Goal: Check status: Check status

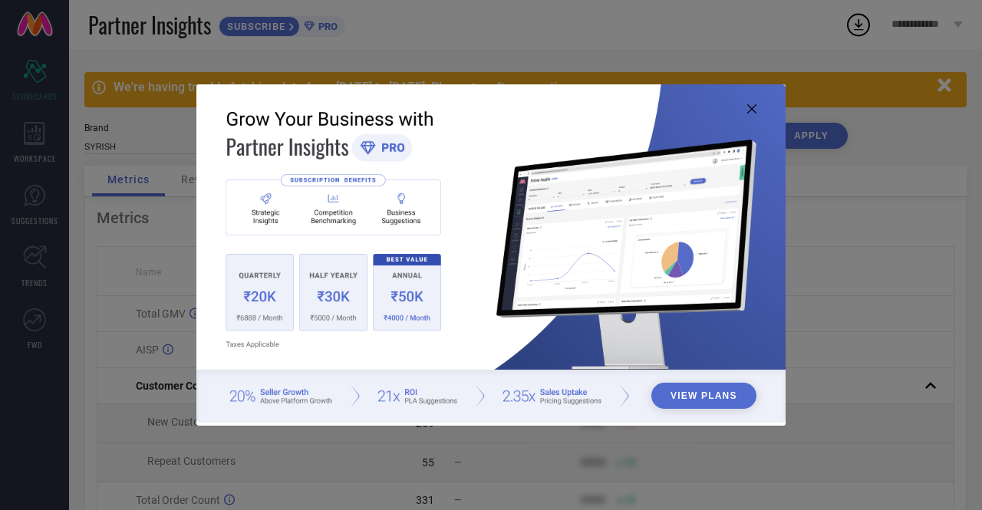
click at [754, 111] on icon at bounding box center [752, 108] width 9 height 9
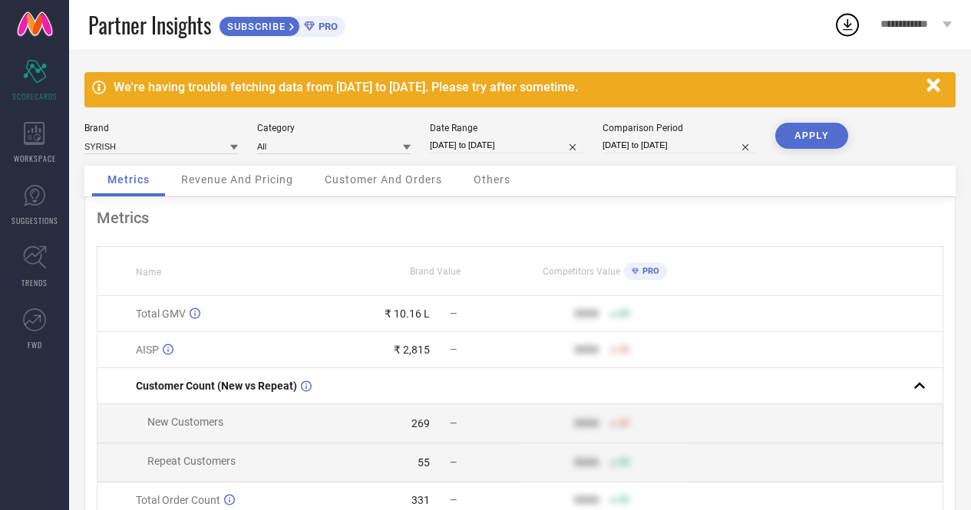
select select "6"
select select "2025"
select select "7"
select select "2025"
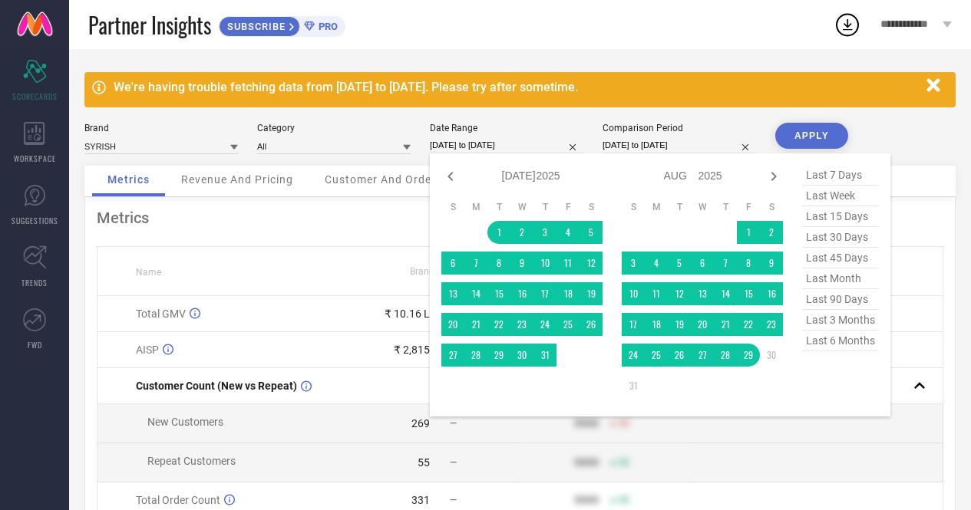
click at [501, 138] on input "[DATE] to [DATE]" at bounding box center [507, 145] width 154 height 16
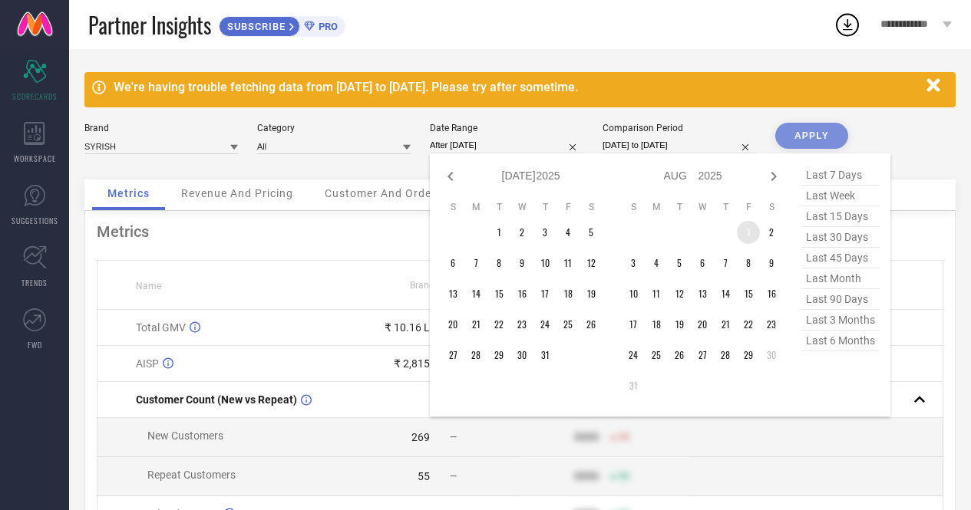
click at [743, 233] on td "1" at bounding box center [748, 232] width 23 height 23
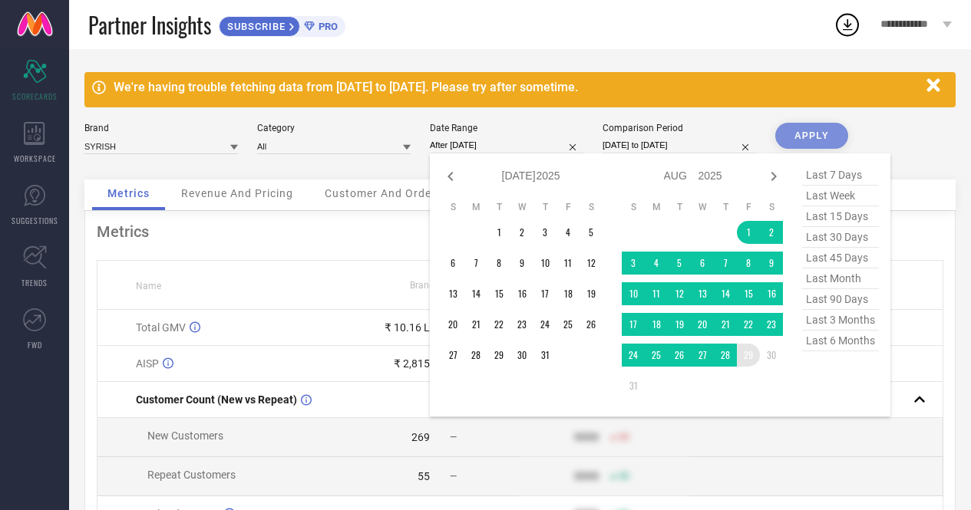
type input "[DATE] to [DATE]"
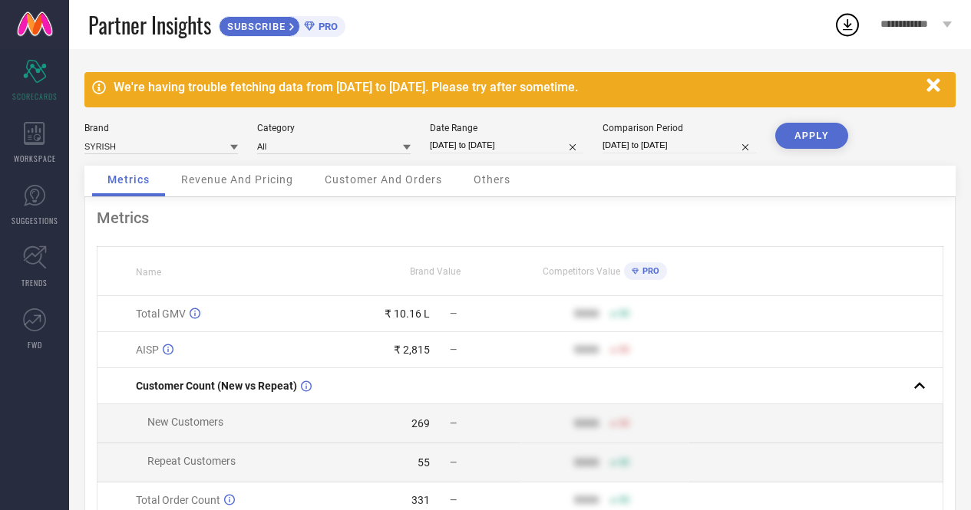
click at [803, 130] on button "APPLY" at bounding box center [811, 136] width 73 height 26
click at [798, 128] on button "APPLY" at bounding box center [811, 136] width 73 height 26
select select "7"
select select "2025"
select select "8"
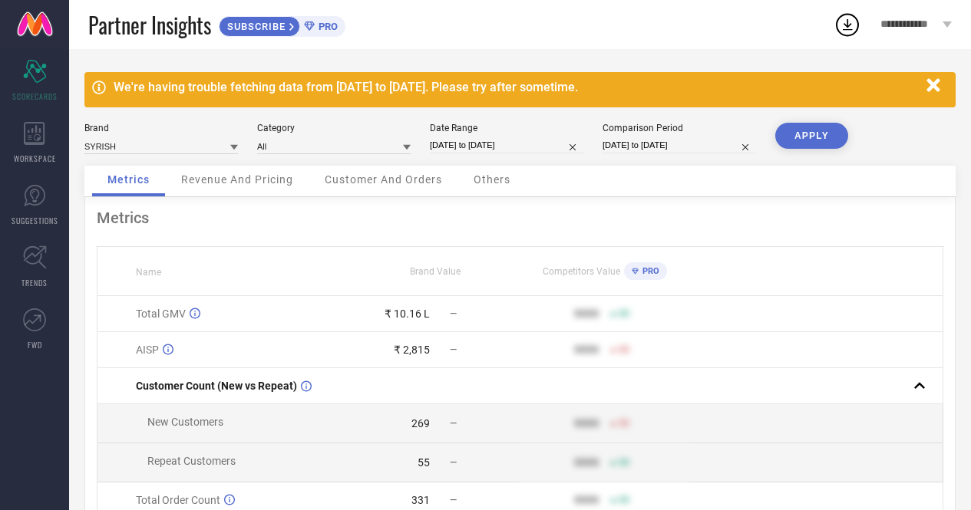
select select "2025"
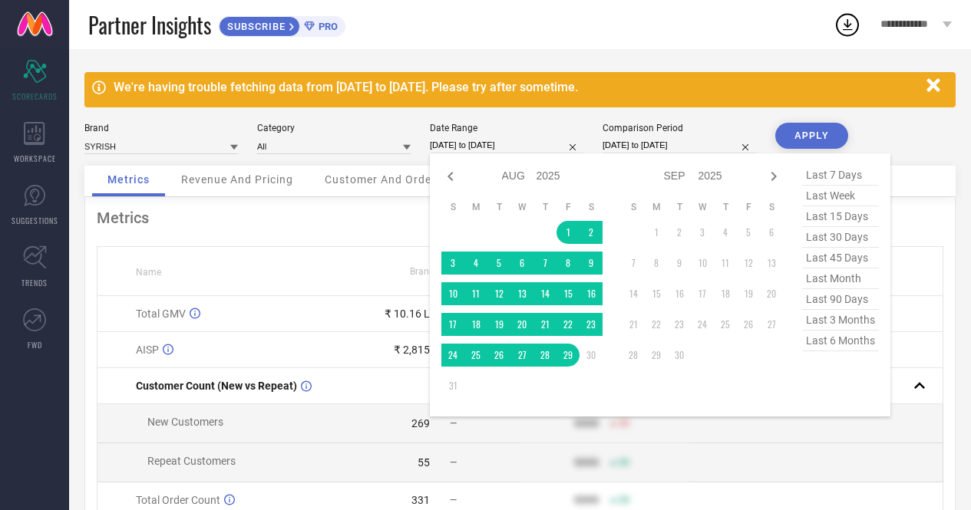
click at [507, 146] on input "[DATE] to [DATE]" at bounding box center [507, 145] width 154 height 16
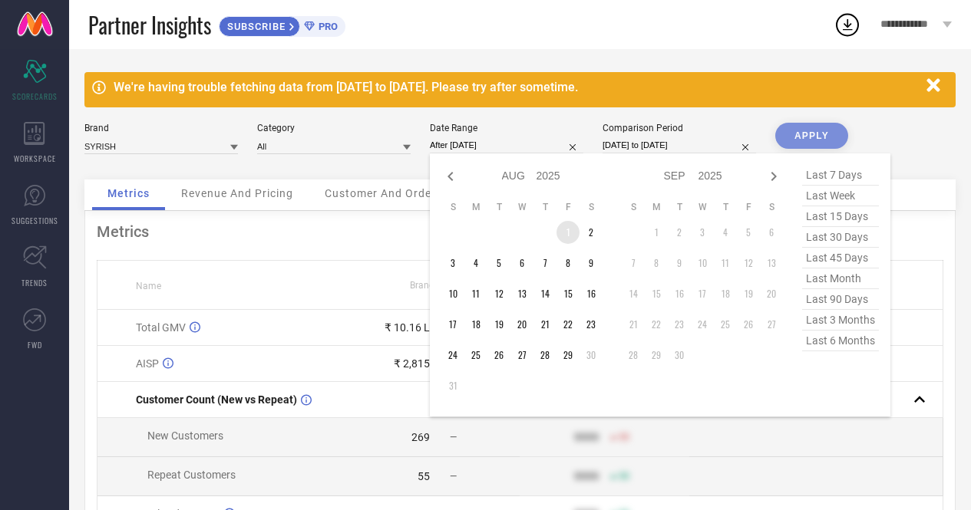
click at [563, 239] on td "1" at bounding box center [567, 232] width 23 height 23
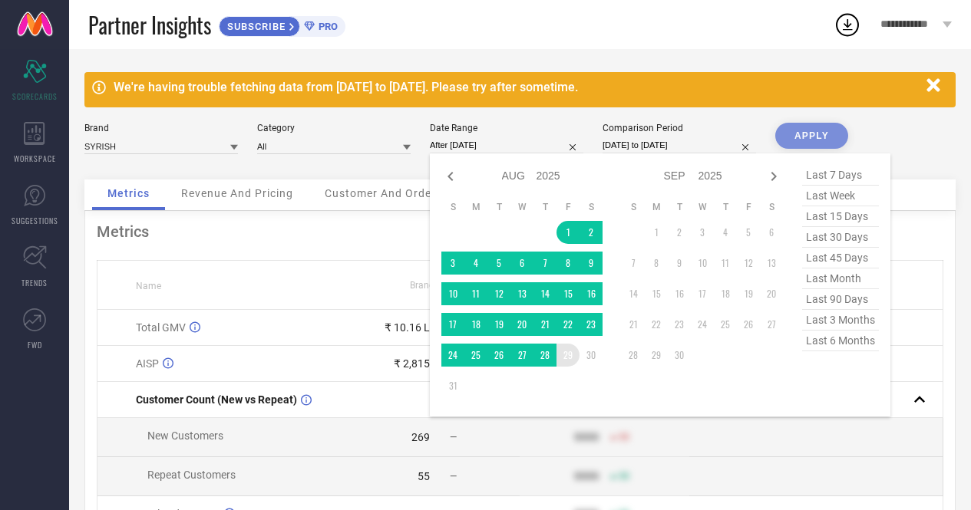
type input "[DATE] to [DATE]"
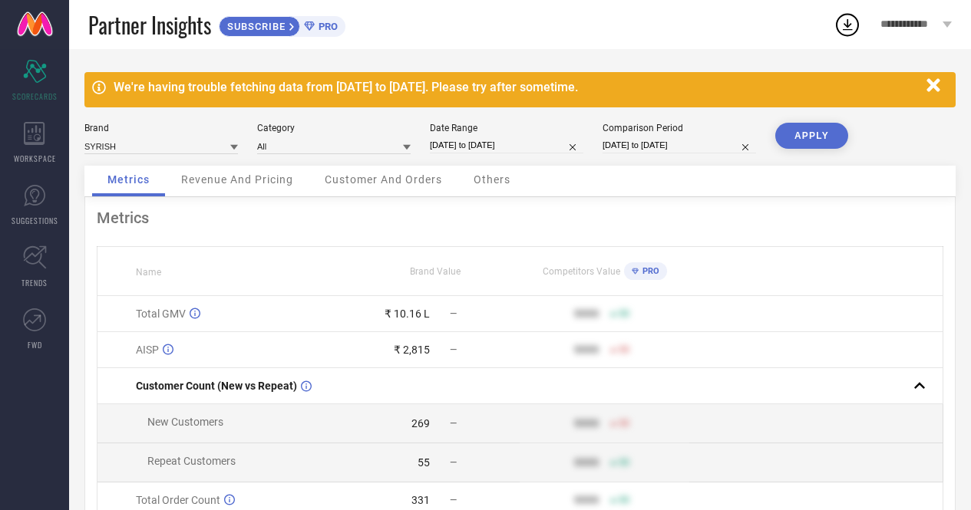
click at [811, 142] on button "APPLY" at bounding box center [811, 136] width 73 height 26
